Goal: Task Accomplishment & Management: Manage account settings

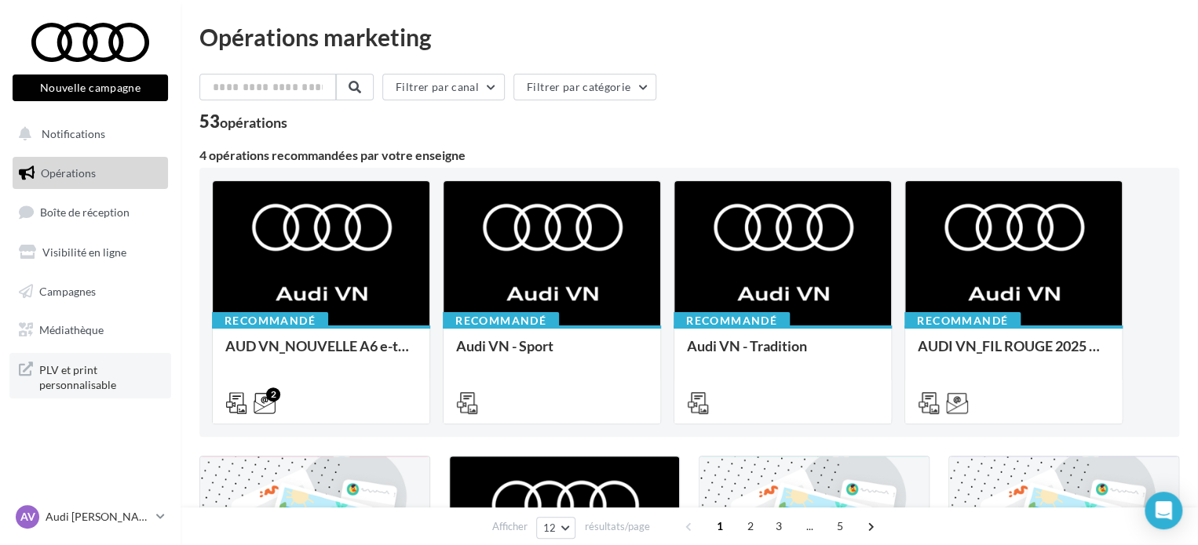
click at [69, 370] on span "PLV et print personnalisable" at bounding box center [100, 376] width 122 height 34
click at [55, 367] on span "PLV et print personnalisable" at bounding box center [100, 376] width 122 height 34
click at [84, 379] on span "PLV et print personnalisable" at bounding box center [100, 376] width 122 height 34
click at [97, 263] on link "Visibilité en ligne" at bounding box center [90, 252] width 162 height 33
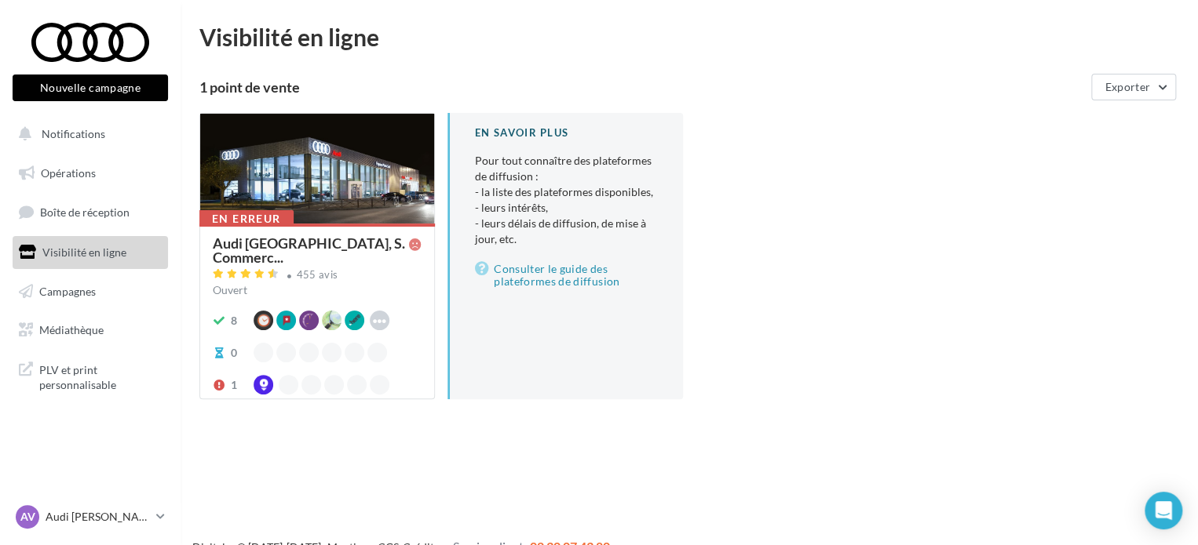
click at [273, 232] on div "En erreur Audi Espace [GEOGRAPHIC_DATA], S. Commerc... 455 avis Ouvert 8 Google…" at bounding box center [317, 310] width 234 height 173
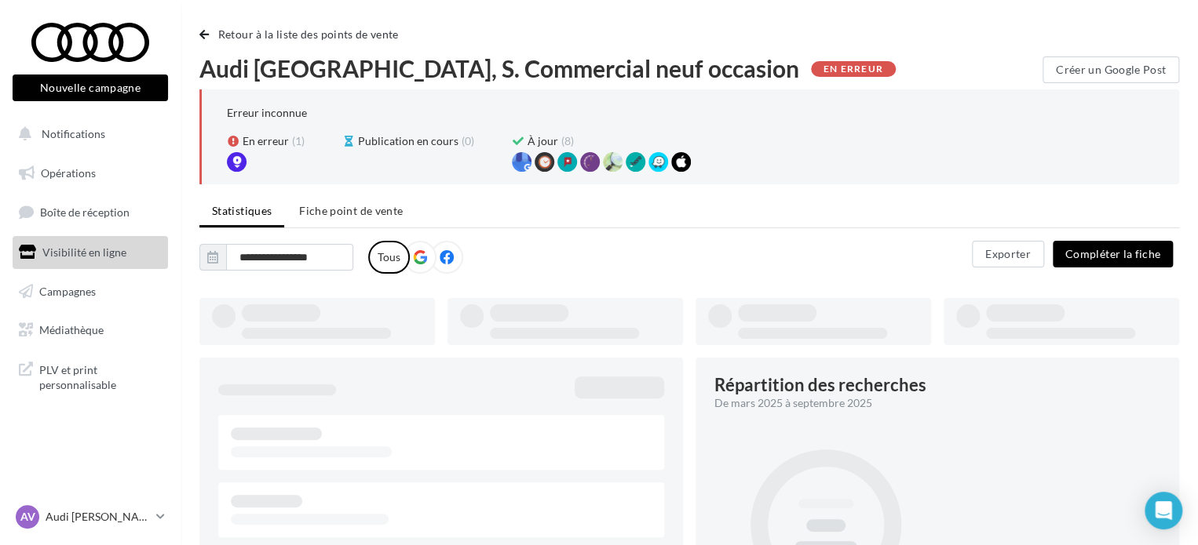
type input "**********"
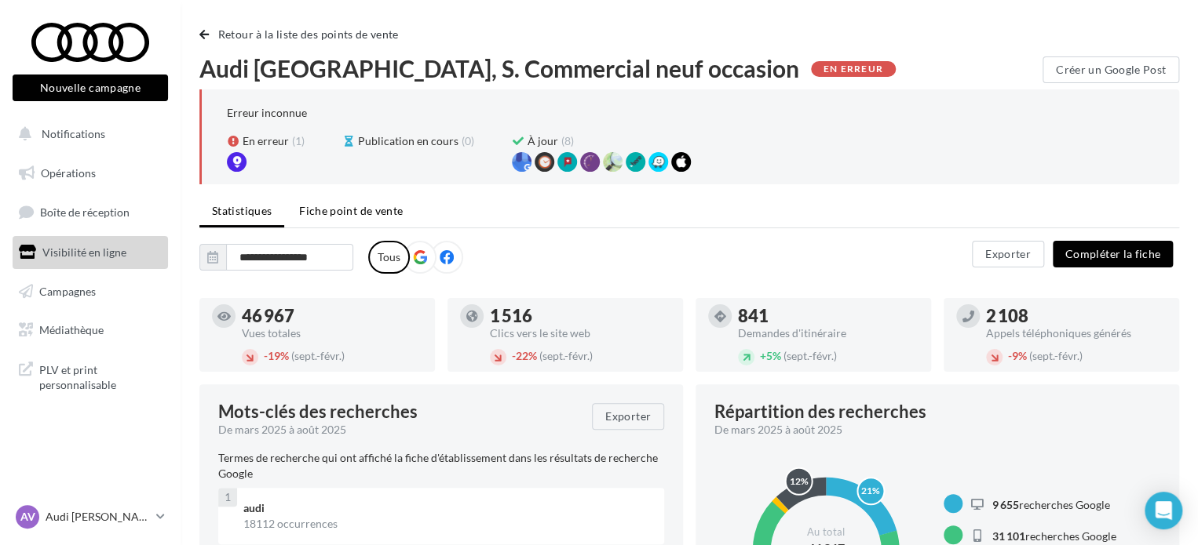
click at [348, 216] on span "Fiche point de vente" at bounding box center [351, 210] width 104 height 13
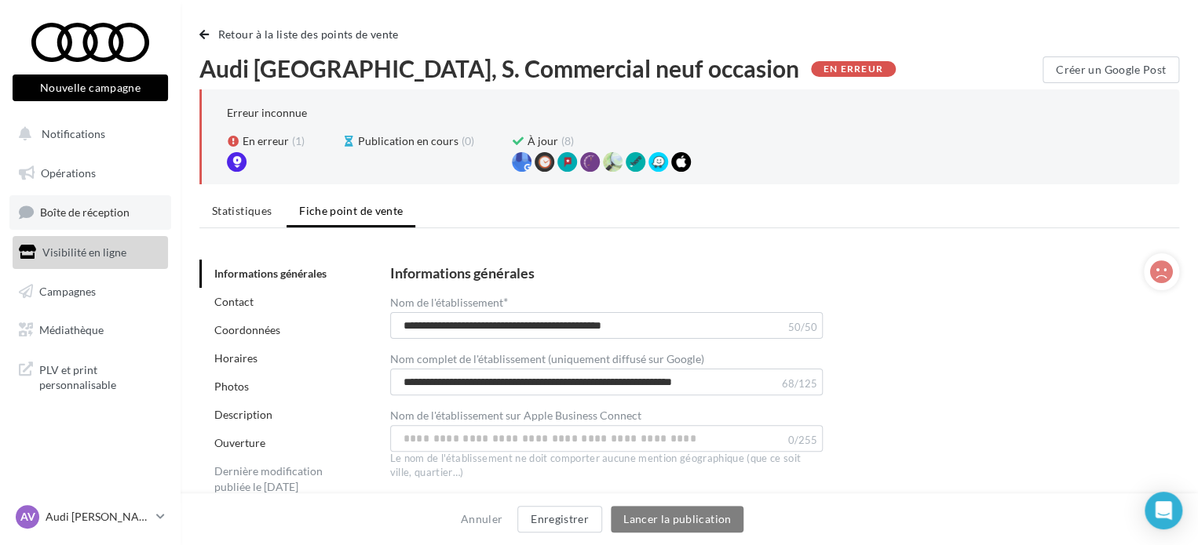
click at [129, 217] on link "Boîte de réception" at bounding box center [90, 212] width 162 height 34
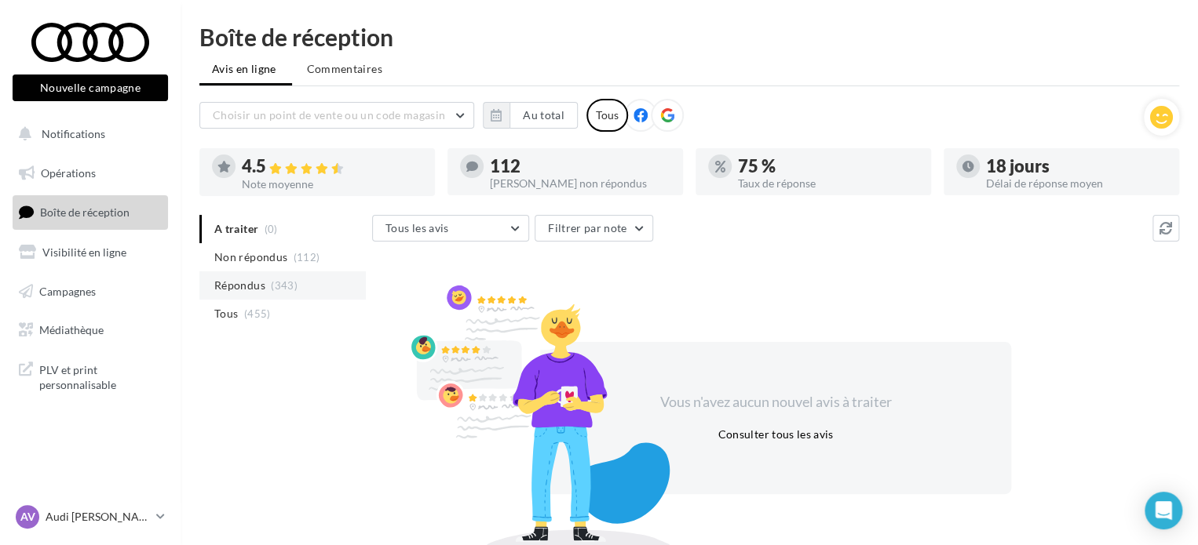
click at [269, 290] on li "Répondus (343)" at bounding box center [282, 286] width 166 height 28
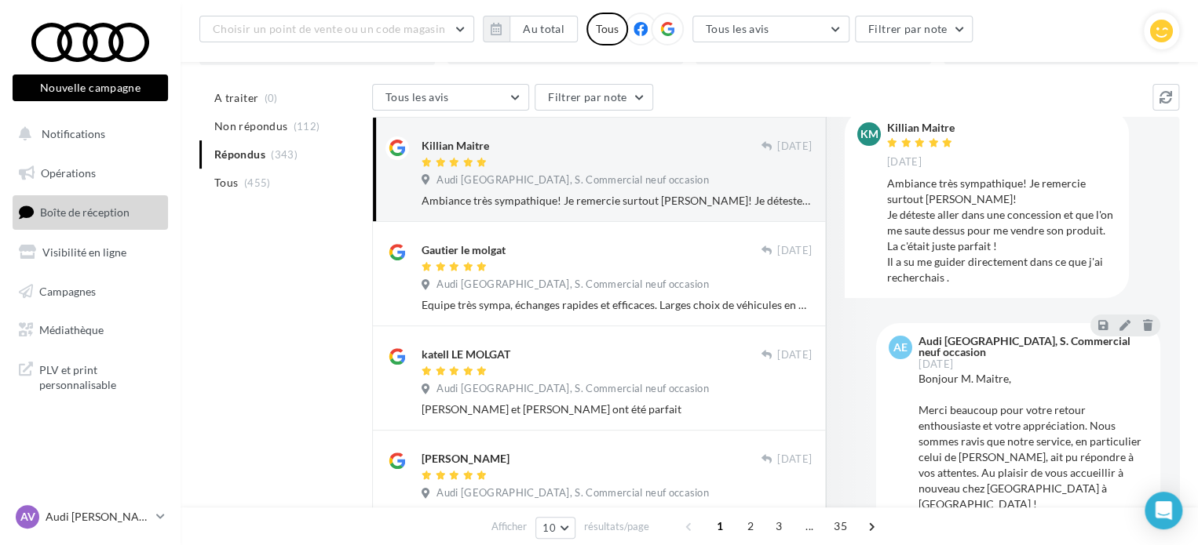
scroll to position [59, 0]
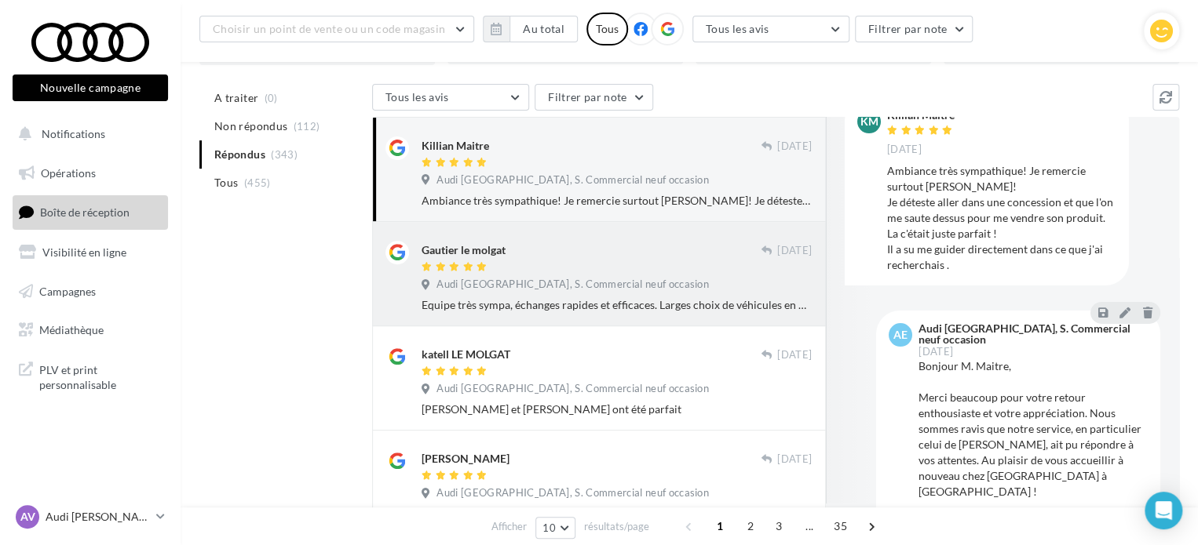
click at [618, 244] on div "Gautier le molgat" at bounding box center [590, 249] width 339 height 16
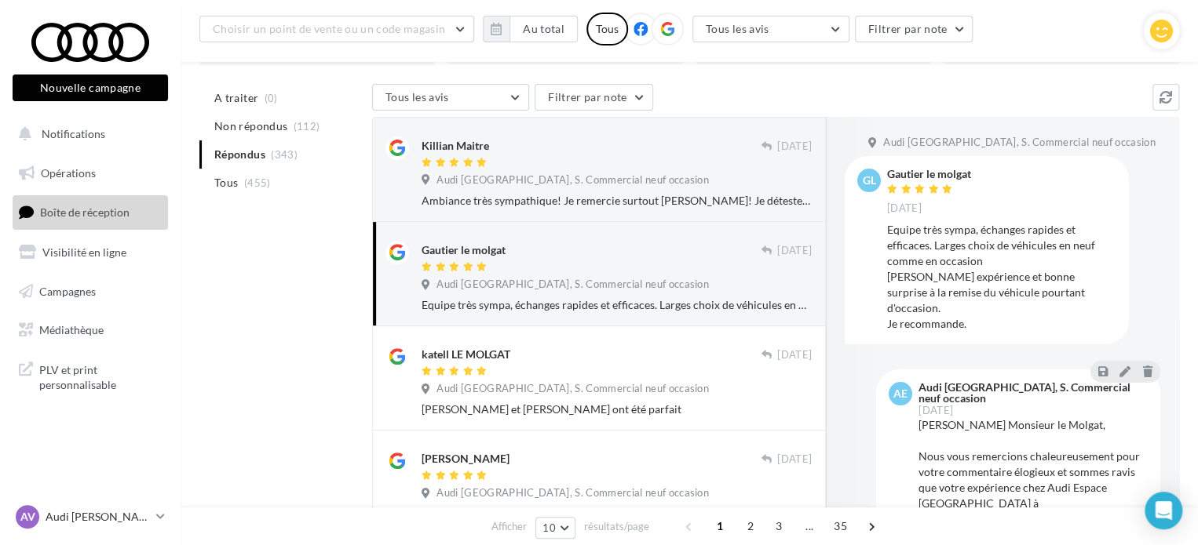
click at [618, 244] on div "Gautier le molgat" at bounding box center [590, 249] width 339 height 16
